Goal: Transaction & Acquisition: Book appointment/travel/reservation

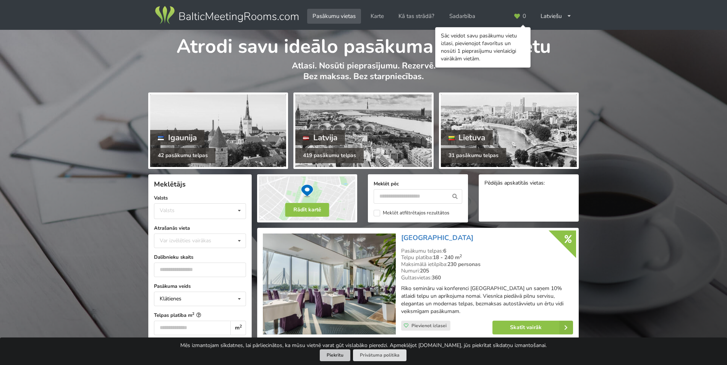
click at [339, 355] on button "Piekrītu" at bounding box center [335, 355] width 31 height 12
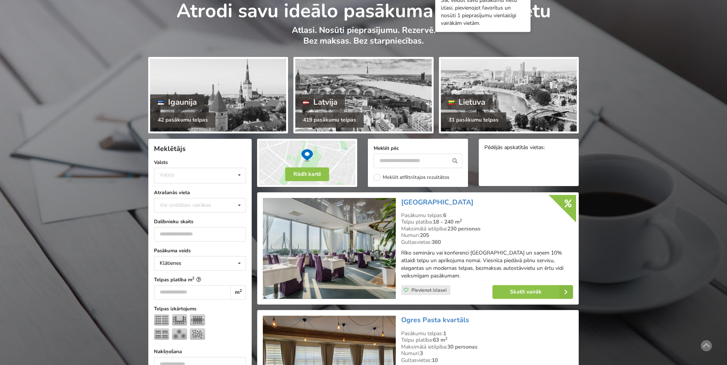
scroll to position [78, 0]
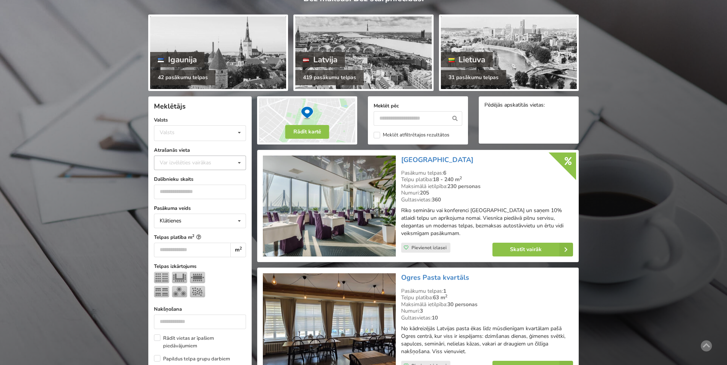
click at [210, 168] on div "Var izvēlēties vairākas Pārdaugava Teika Pērnavas apriņķis Apšuciems Jūrkalne M…" at bounding box center [200, 162] width 92 height 15
click at [201, 131] on div "Valsts Igaunija Latvija Lietuva" at bounding box center [200, 133] width 92 height 16
click at [196, 158] on div "Latvija" at bounding box center [199, 162] width 91 height 14
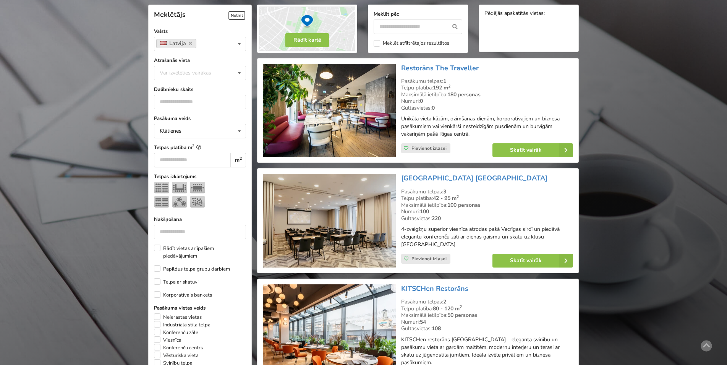
scroll to position [171, 0]
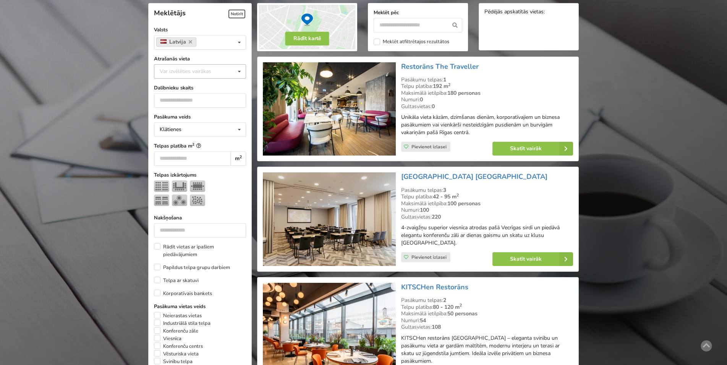
click at [171, 74] on div "Var izvēlēties vairākas" at bounding box center [193, 71] width 71 height 9
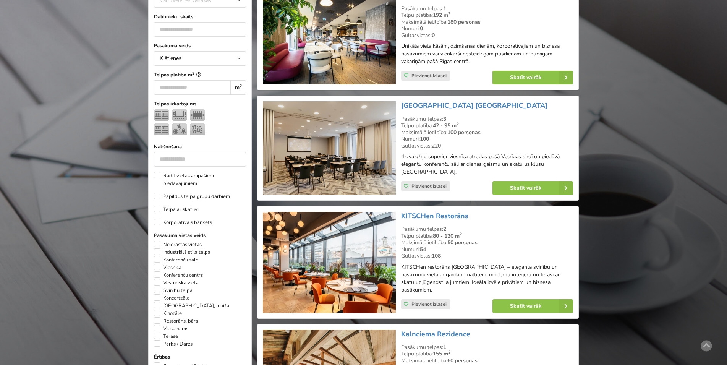
scroll to position [132, 0]
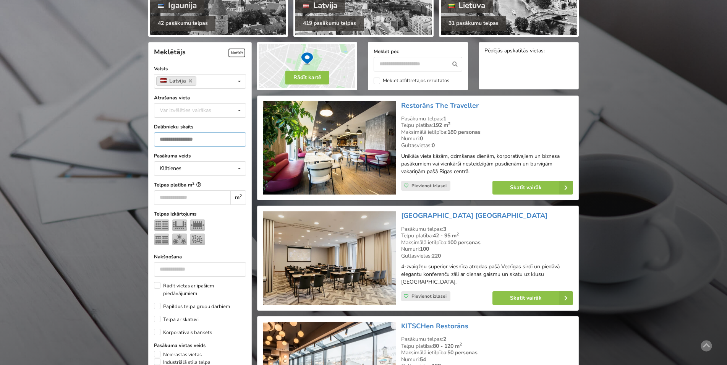
click at [187, 141] on input "number" at bounding box center [200, 139] width 92 height 15
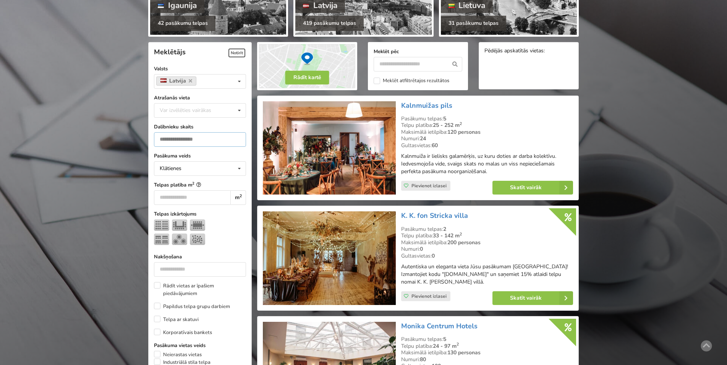
scroll to position [171, 0]
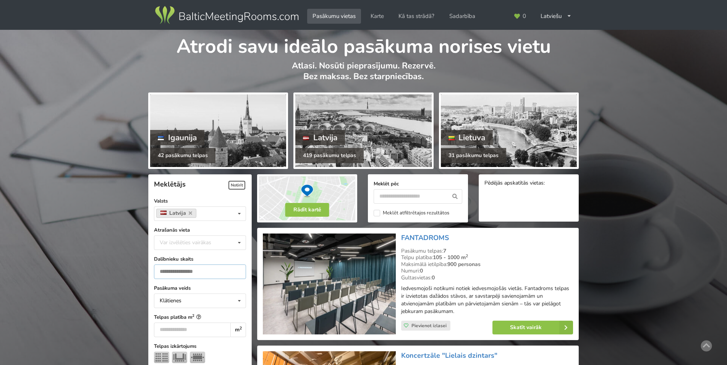
type input "***"
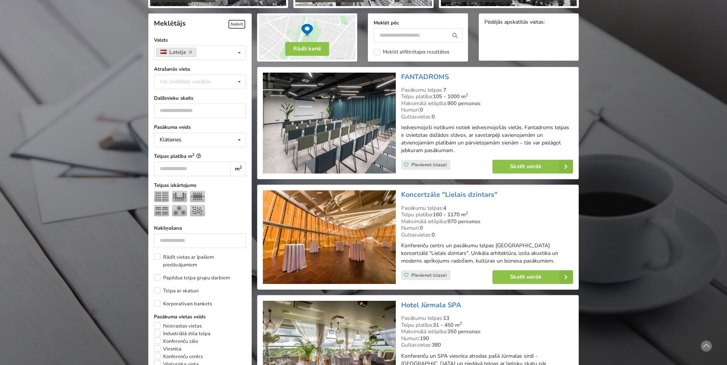
scroll to position [195, 0]
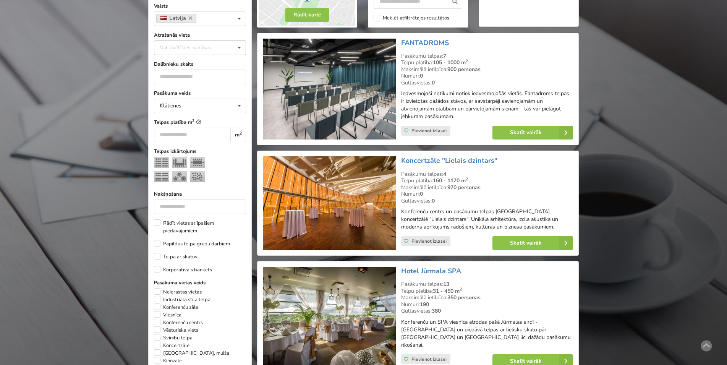
click at [173, 49] on div "Var izvēlēties vairākas" at bounding box center [193, 47] width 71 height 9
click at [183, 132] on div "Rīga" at bounding box center [199, 132] width 91 height 14
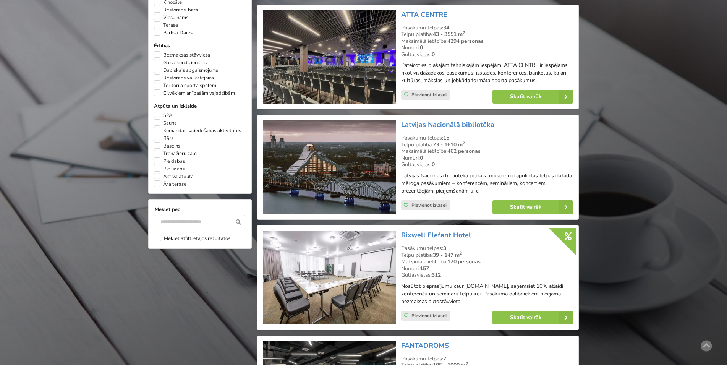
scroll to position [600, 0]
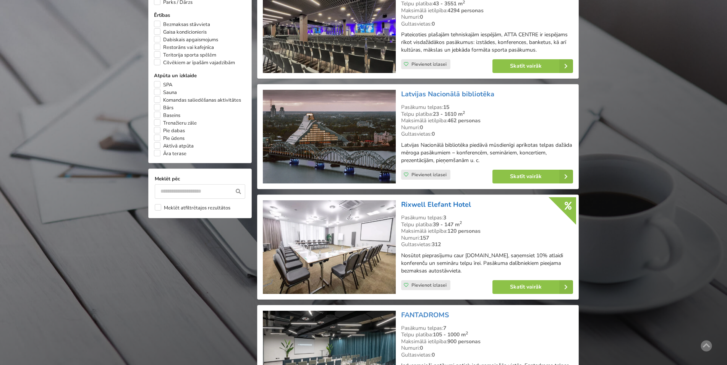
click at [432, 203] on link "Rixwell Elefant Hotel" at bounding box center [436, 204] width 70 height 9
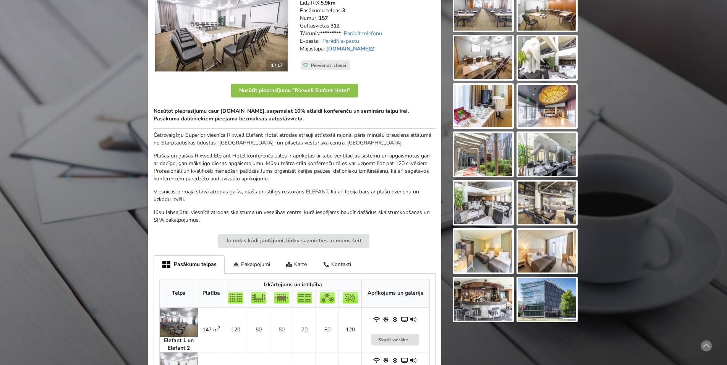
scroll to position [78, 0]
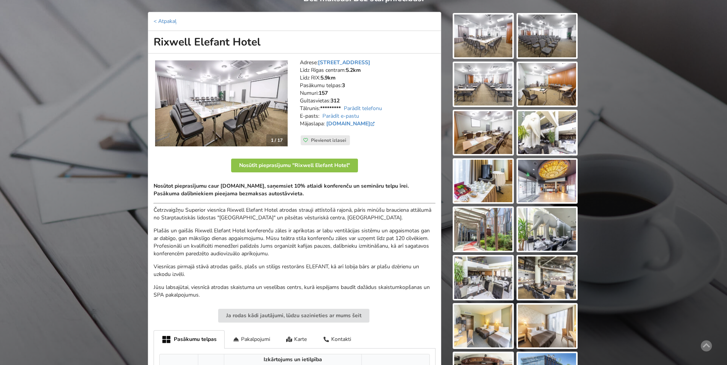
click at [273, 107] on img at bounding box center [221, 103] width 133 height 86
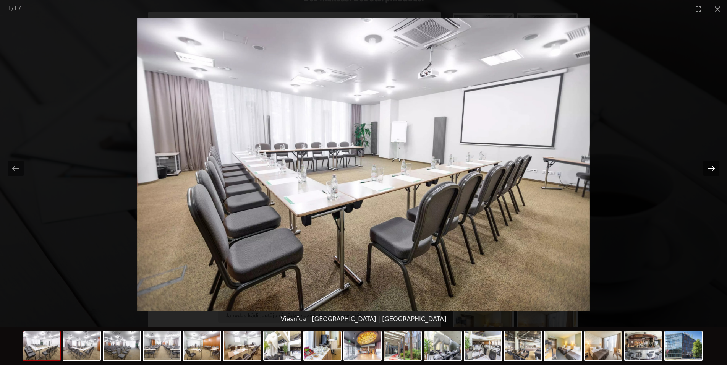
click at [710, 168] on button "Next slide" at bounding box center [711, 168] width 16 height 15
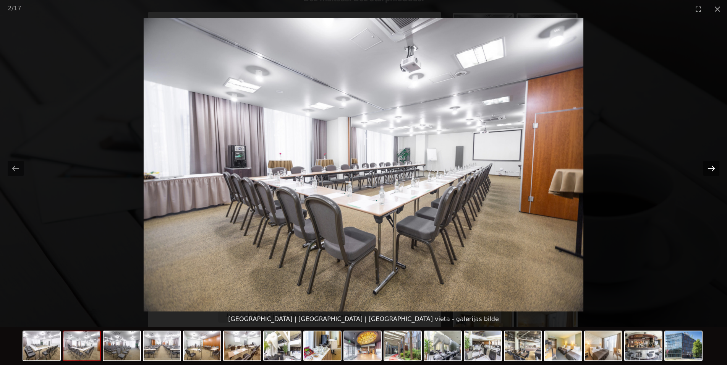
click at [711, 169] on button "Next slide" at bounding box center [711, 168] width 16 height 15
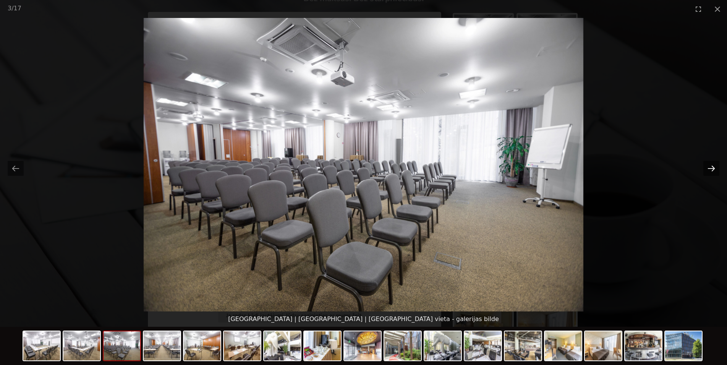
click at [708, 166] on button "Next slide" at bounding box center [711, 168] width 16 height 15
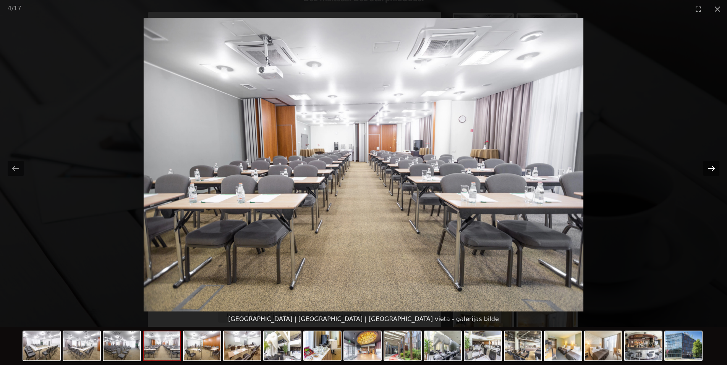
click at [716, 169] on button "Next slide" at bounding box center [711, 168] width 16 height 15
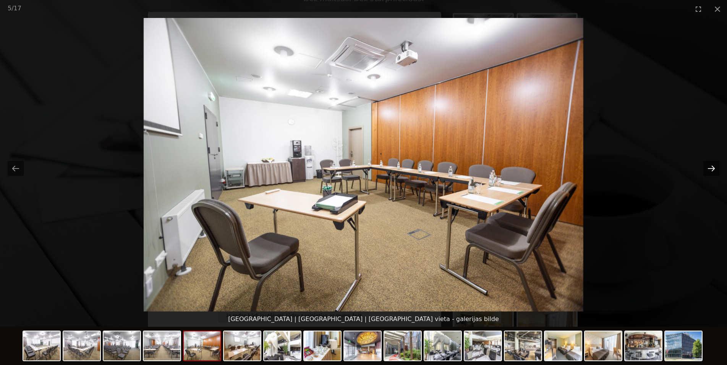
click at [715, 167] on button "Next slide" at bounding box center [711, 168] width 16 height 15
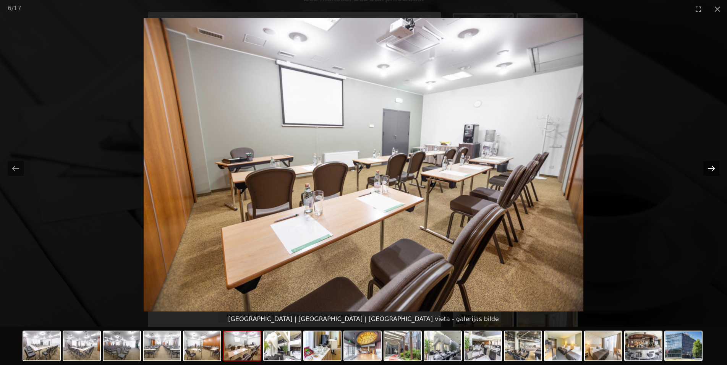
click at [704, 163] on button "Next slide" at bounding box center [711, 168] width 16 height 15
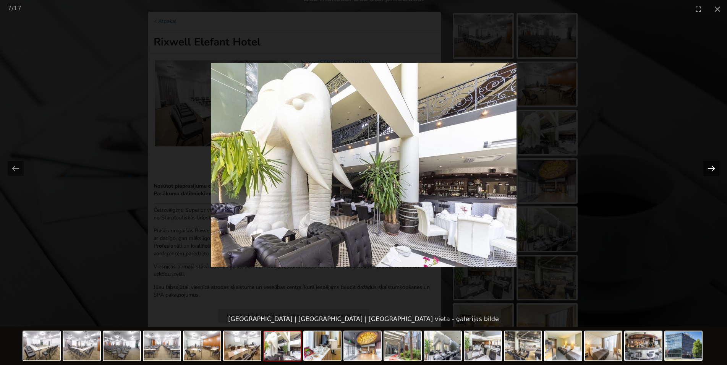
click at [704, 163] on button "Next slide" at bounding box center [711, 168] width 16 height 15
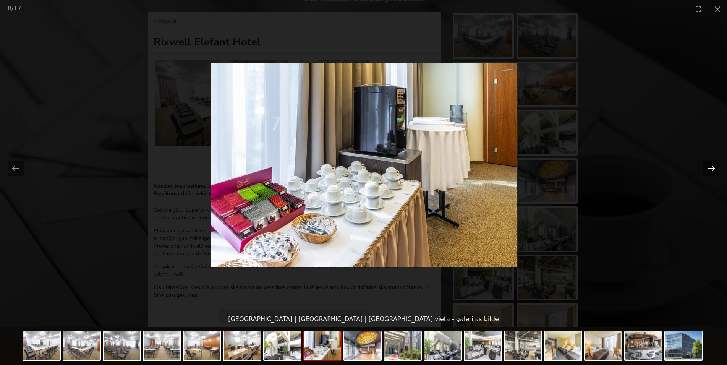
click at [704, 163] on button "Next slide" at bounding box center [711, 168] width 16 height 15
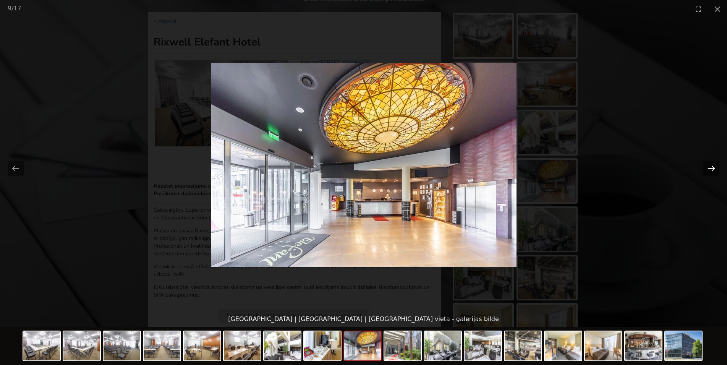
click at [710, 166] on button "Next slide" at bounding box center [711, 168] width 16 height 15
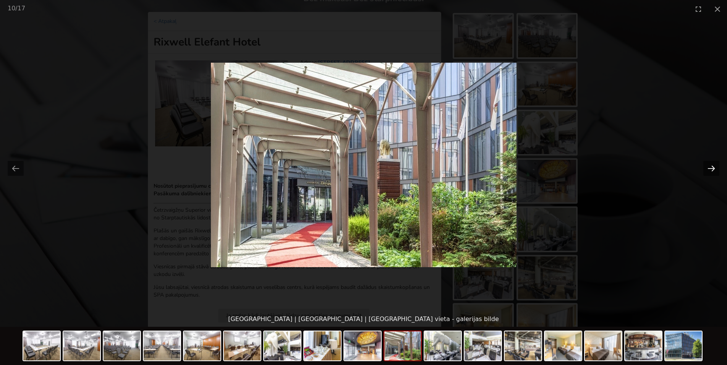
click at [710, 166] on button "Next slide" at bounding box center [711, 168] width 16 height 15
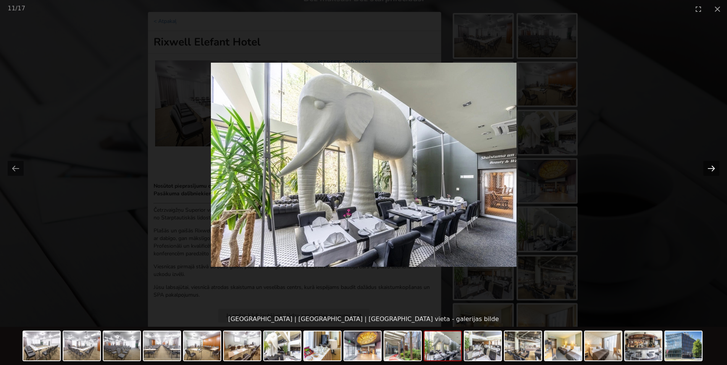
click at [712, 165] on button "Next slide" at bounding box center [711, 168] width 16 height 15
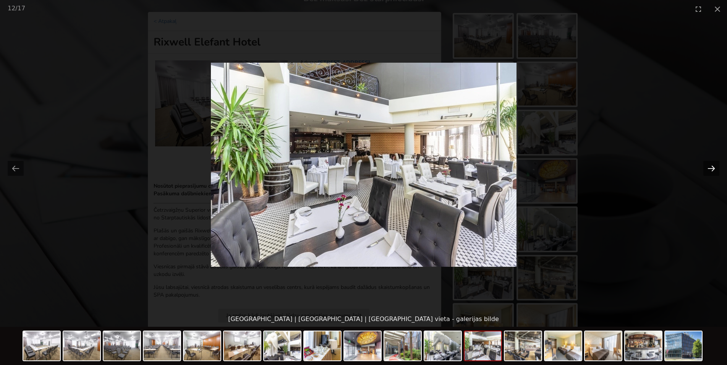
click at [712, 165] on button "Next slide" at bounding box center [711, 168] width 16 height 15
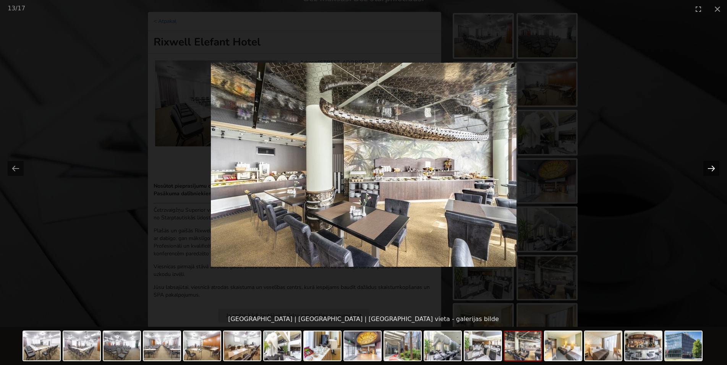
click at [713, 168] on button "Next slide" at bounding box center [711, 168] width 16 height 15
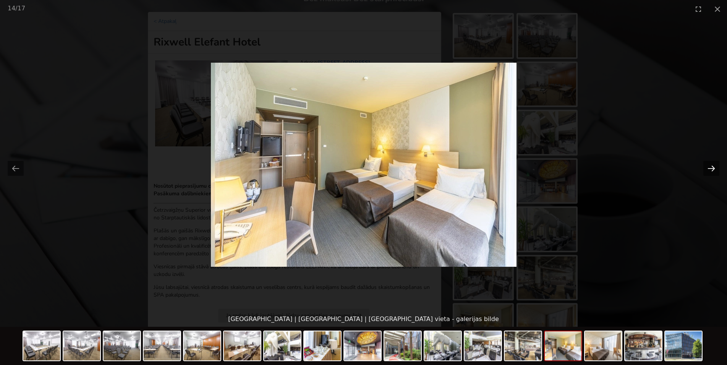
click at [713, 166] on button "Next slide" at bounding box center [711, 168] width 16 height 15
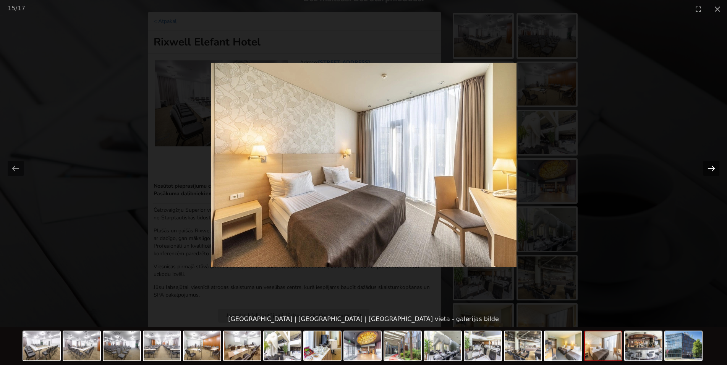
click at [710, 164] on button "Next slide" at bounding box center [711, 168] width 16 height 15
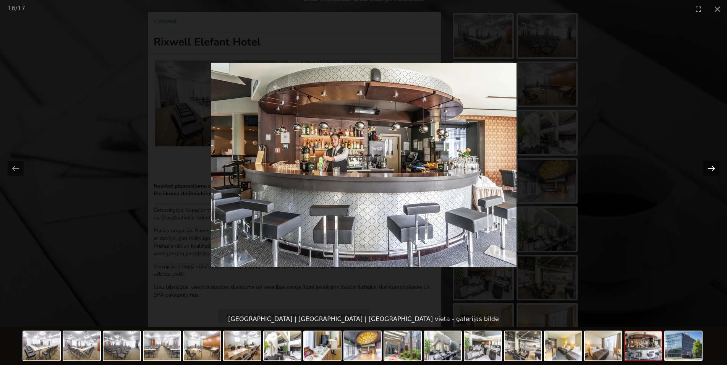
click at [708, 166] on button "Next slide" at bounding box center [711, 168] width 16 height 15
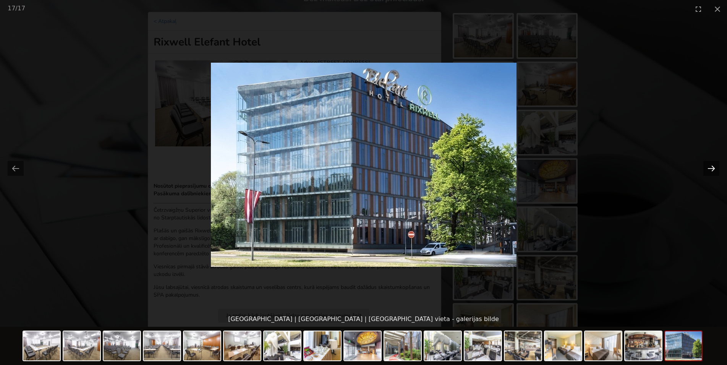
click at [712, 168] on button "Next slide" at bounding box center [711, 168] width 16 height 15
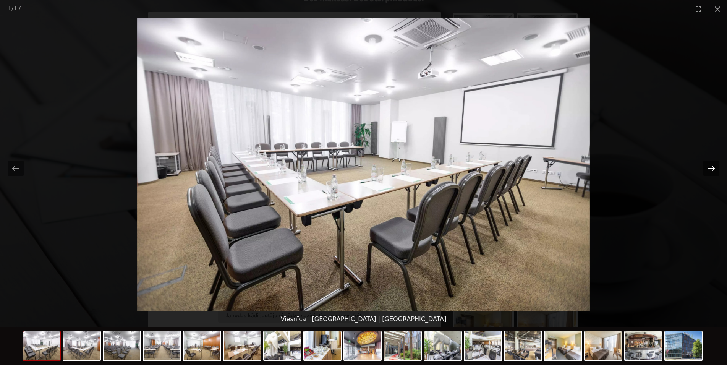
click at [712, 167] on button "Next slide" at bounding box center [711, 168] width 16 height 15
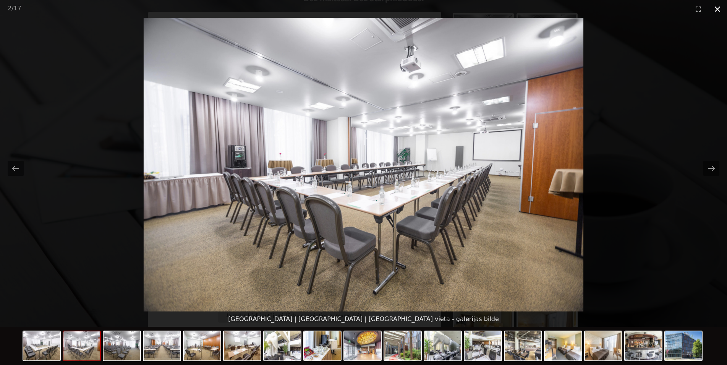
click at [714, 8] on button "Close gallery" at bounding box center [717, 9] width 19 height 18
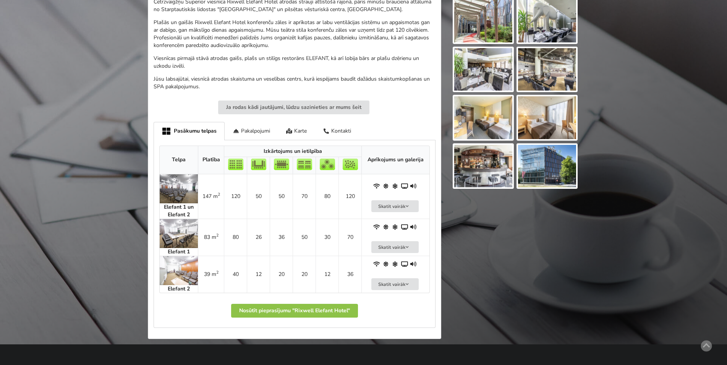
scroll to position [273, 0]
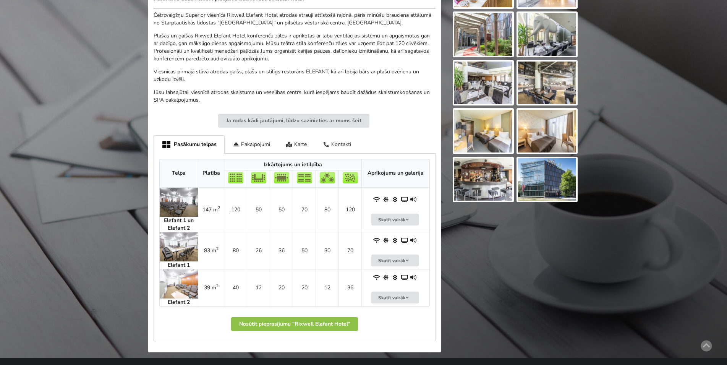
click at [347, 142] on div "Kontakti" at bounding box center [337, 144] width 44 height 18
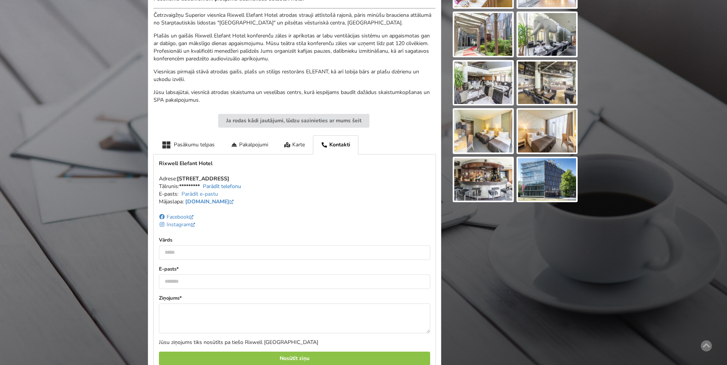
click at [230, 185] on link "Parādīt telefonu" at bounding box center [222, 186] width 38 height 7
click at [218, 199] on link "[DOMAIN_NAME]" at bounding box center [210, 201] width 50 height 7
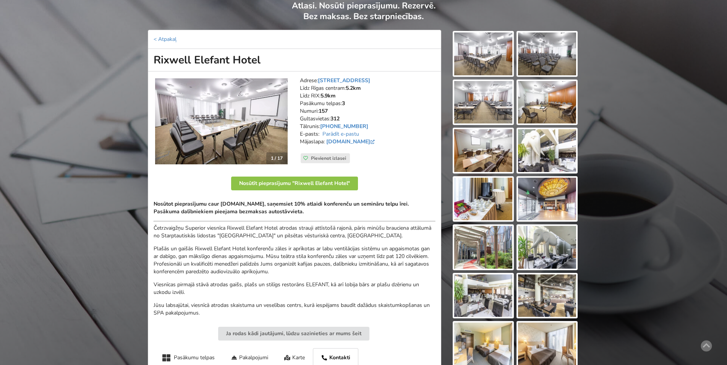
scroll to position [39, 0]
